Goal: Information Seeking & Learning: Learn about a topic

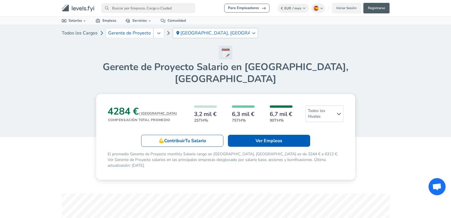
click at [203, 33] on p "[GEOGRAPHIC_DATA], [GEOGRAPHIC_DATA]" at bounding box center [214, 32] width 69 height 5
type input "[PERSON_NAME]"
drag, startPoint x: 196, startPoint y: 30, endPoint x: 162, endPoint y: 31, distance: 34.4
click at [162, 31] on div "Todos los Cargos Gerente de Proyecto [PERSON_NAME]" at bounding box center [226, 35] width 328 height 20
click at [198, 35] on p "[GEOGRAPHIC_DATA], [GEOGRAPHIC_DATA]" at bounding box center [214, 32] width 69 height 5
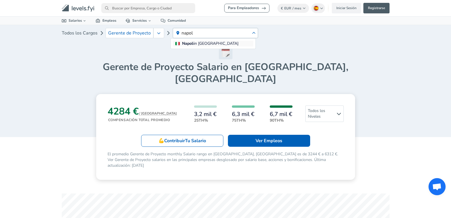
type input "napol"
click at [205, 43] on span "Napol i in [GEOGRAPHIC_DATA]" at bounding box center [217, 44] width 71 height 6
